Goal: Share content: Share content

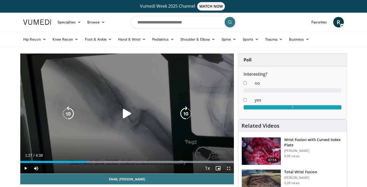
click at [122, 115] on icon "Video Player" at bounding box center [127, 113] width 15 height 15
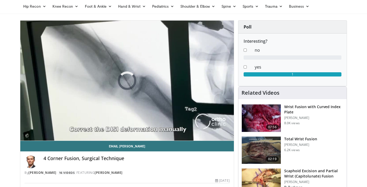
scroll to position [35, 0]
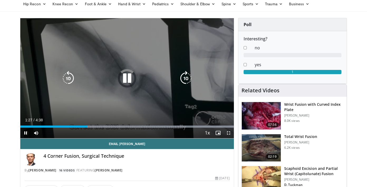
click at [126, 77] on icon "Video Player" at bounding box center [127, 78] width 15 height 15
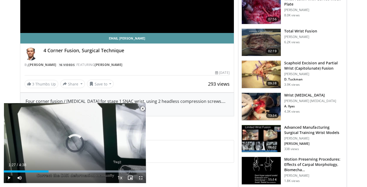
scroll to position [142, 0]
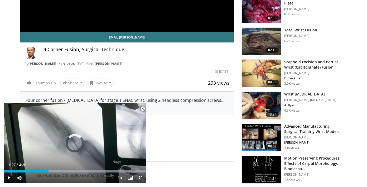
click at [142, 109] on span "Video Player" at bounding box center [142, 108] width 11 height 11
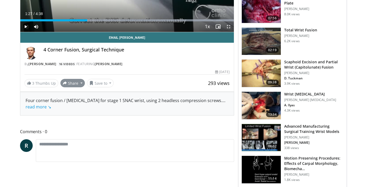
click at [78, 85] on button "Share" at bounding box center [72, 83] width 25 height 8
click at [74, 95] on span "E-mail" at bounding box center [72, 95] width 15 height 6
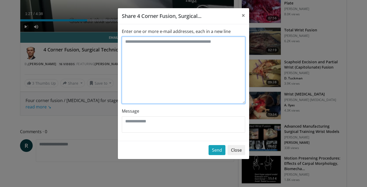
click at [175, 91] on textarea "Enter one or more e-mail addresses, each in a new line" at bounding box center [184, 70] width 124 height 67
type textarea "**********"
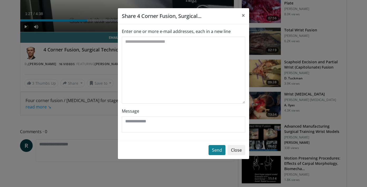
click at [219, 151] on button "Send" at bounding box center [217, 150] width 17 height 10
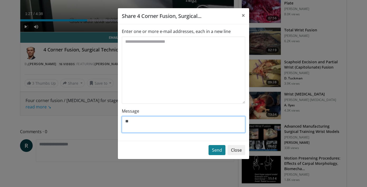
type textarea "**"
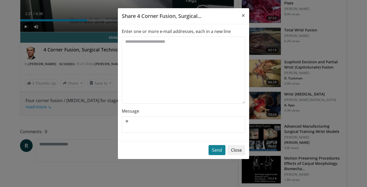
click at [216, 151] on button "Send" at bounding box center [217, 150] width 17 height 10
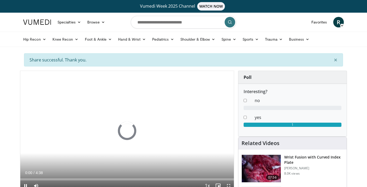
click at [342, 23] on span "R" at bounding box center [339, 22] width 11 height 11
